Goal: Navigation & Orientation: Find specific page/section

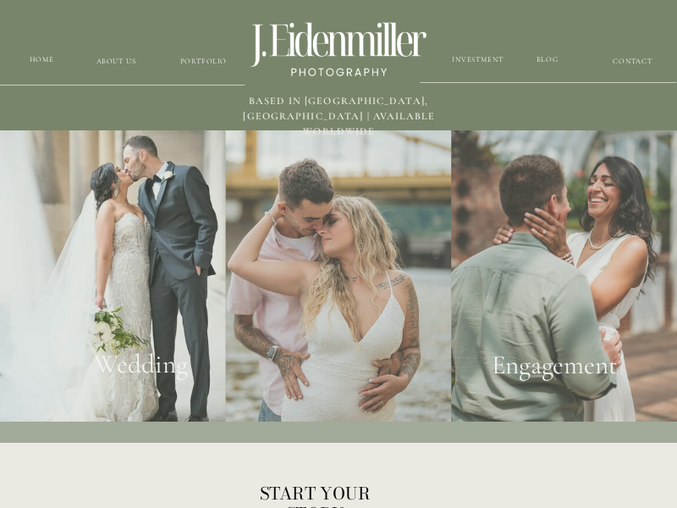
scroll to position [2120, 0]
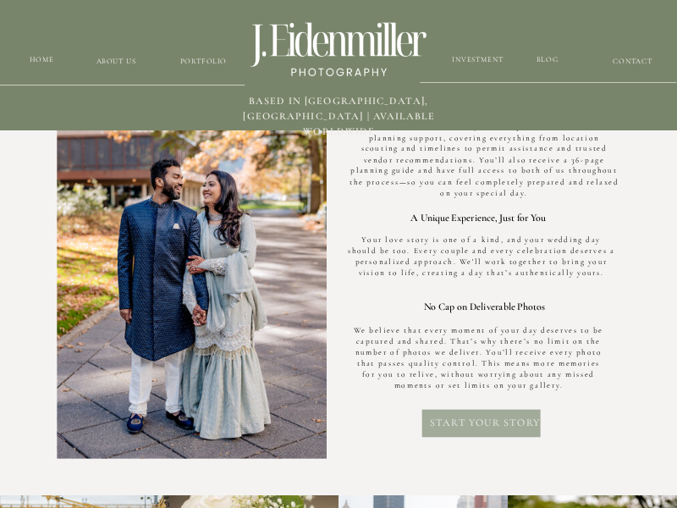
scroll to position [3300, 0]
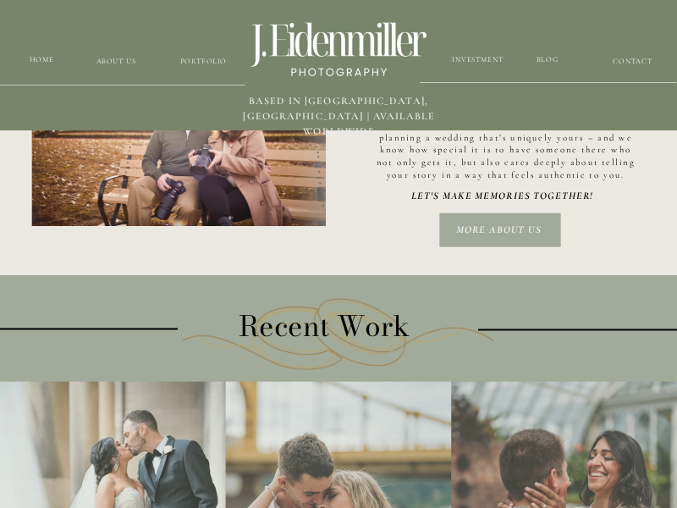
scroll to position [1846, 0]
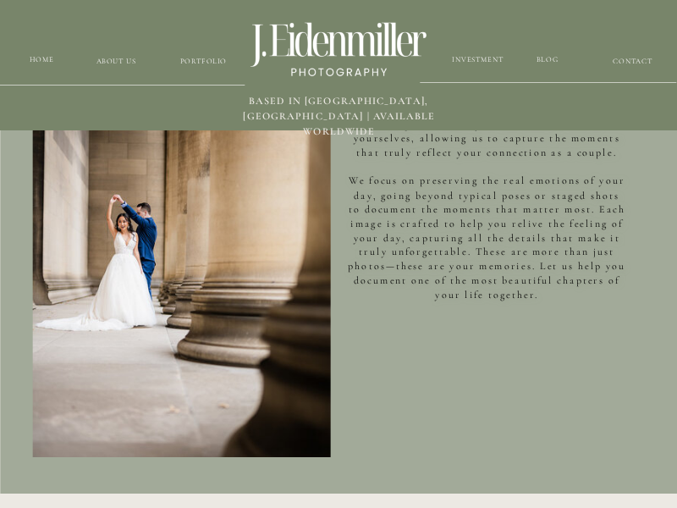
scroll to position [530, 0]
